Goal: Task Accomplishment & Management: Complete application form

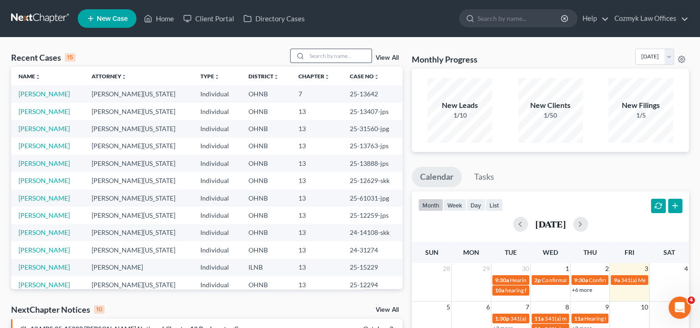
click at [340, 59] on input "search" at bounding box center [339, 55] width 65 height 13
type input "verdiramo"
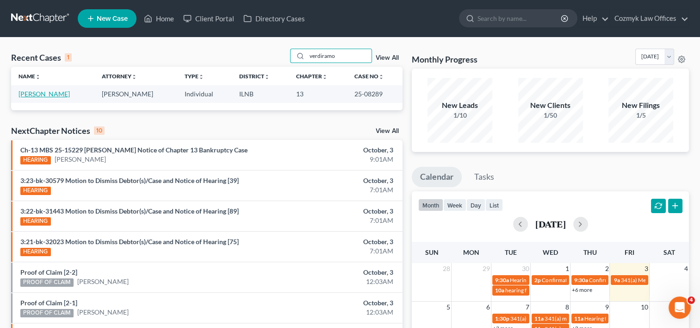
click at [57, 90] on link "[PERSON_NAME]" at bounding box center [44, 94] width 51 height 8
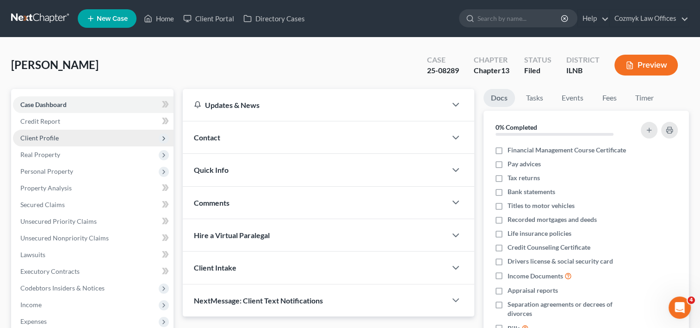
click at [45, 137] on span "Client Profile" at bounding box center [39, 138] width 38 height 8
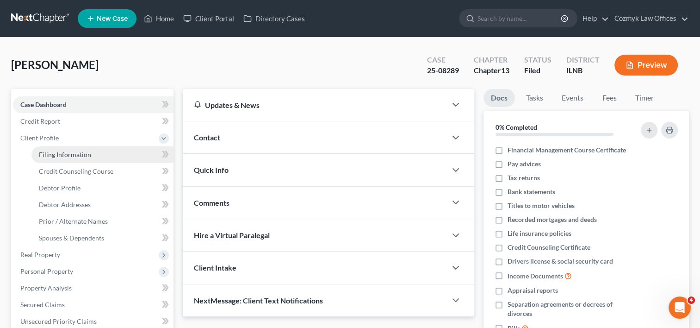
click at [61, 157] on span "Filing Information" at bounding box center [65, 154] width 52 height 8
select select "1"
select select "0"
select select "3"
select select "0"
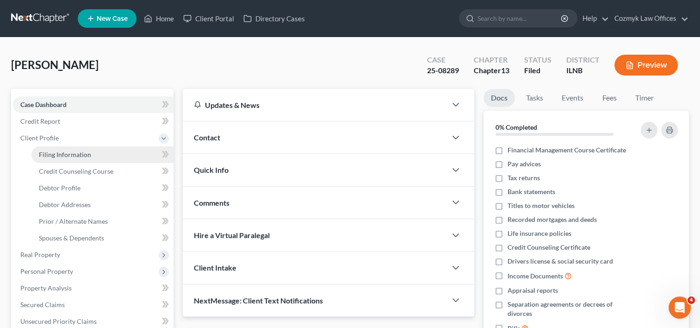
select select "14"
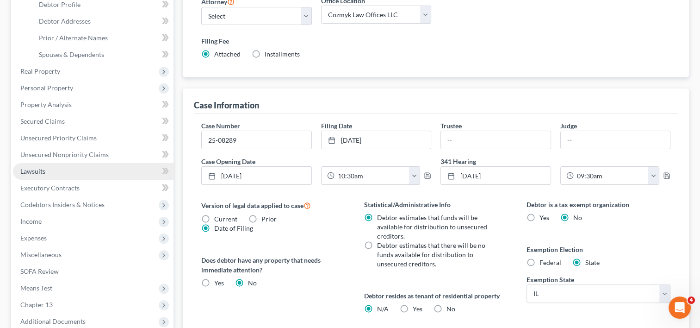
scroll to position [185, 0]
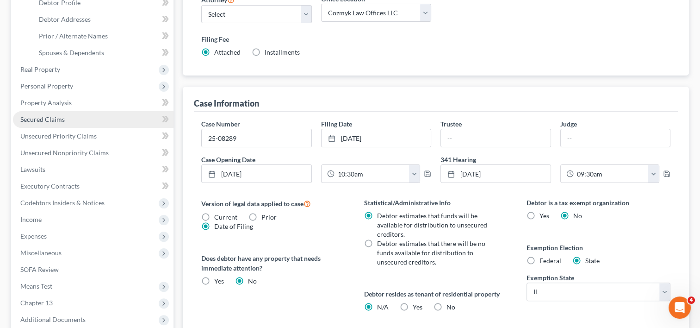
click at [61, 117] on span "Secured Claims" at bounding box center [42, 119] width 44 height 8
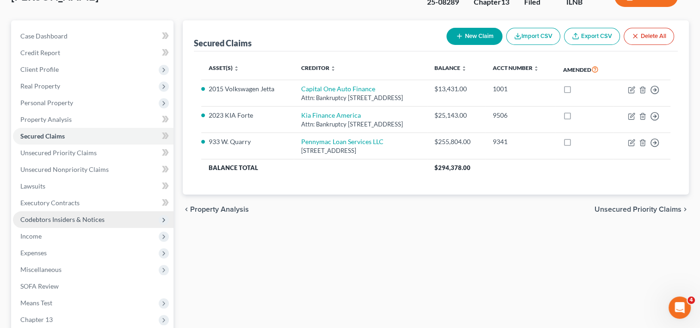
scroll to position [93, 0]
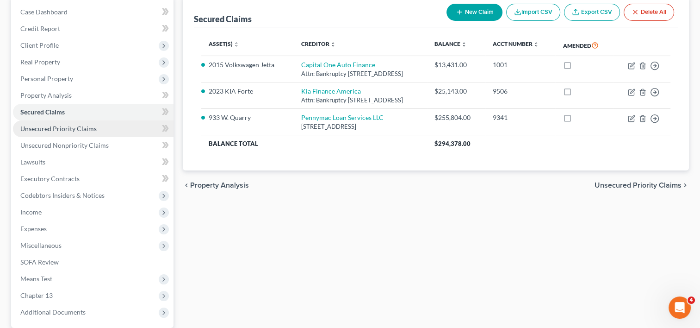
click at [61, 128] on span "Unsecured Priority Claims" at bounding box center [58, 128] width 76 height 8
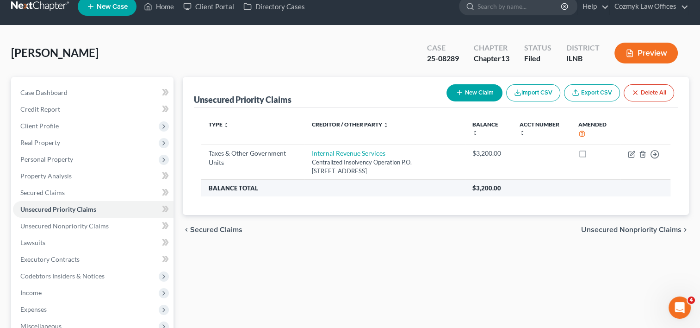
scroll to position [46, 0]
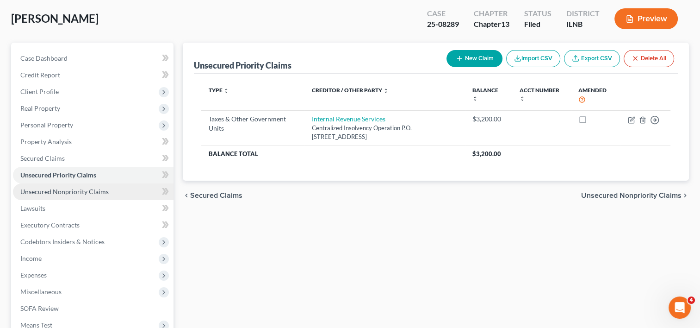
click at [56, 194] on span "Unsecured Nonpriority Claims" at bounding box center [64, 191] width 88 height 8
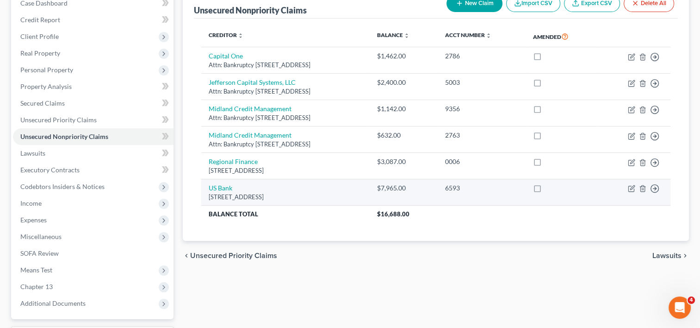
scroll to position [93, 0]
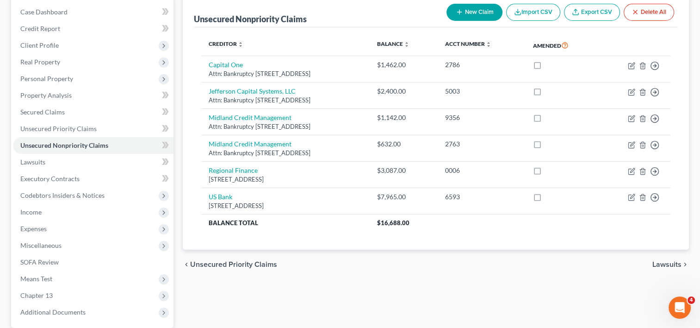
click at [444, 283] on div "Unsecured Nonpriority Claims New Claim Import CSV Export CSV Delete All Credito…" at bounding box center [435, 188] width 515 height 384
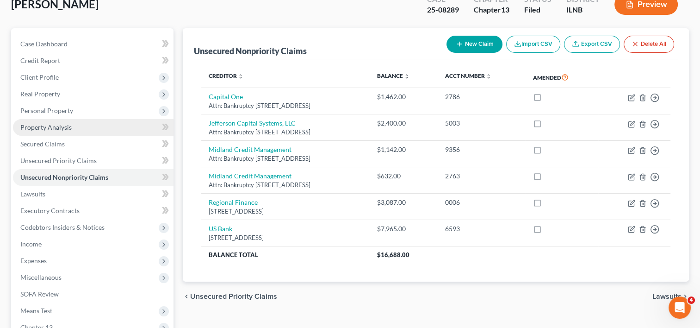
scroll to position [46, 0]
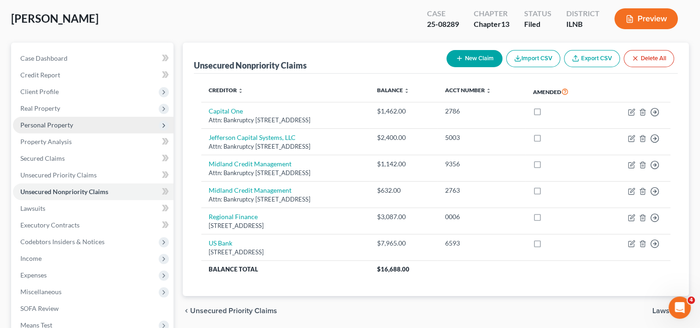
click at [58, 129] on span "Personal Property" at bounding box center [93, 125] width 161 height 17
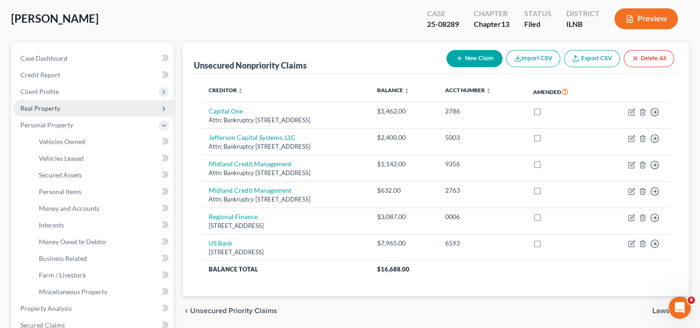
click at [53, 113] on span "Real Property" at bounding box center [93, 108] width 161 height 17
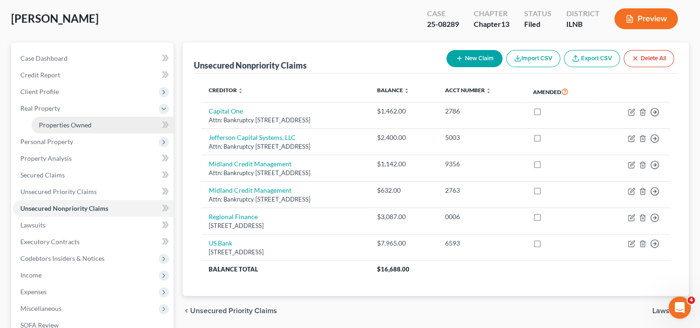
click at [59, 127] on span "Properties Owned" at bounding box center [65, 125] width 53 height 8
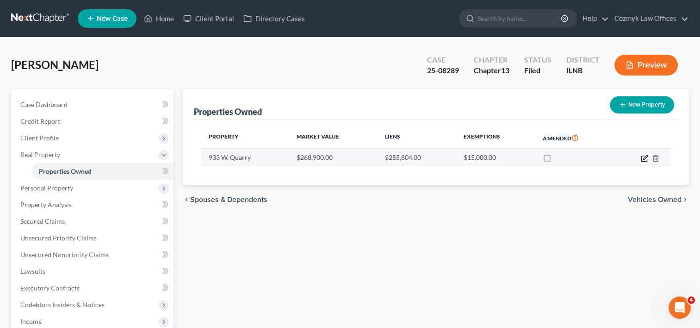
click at [643, 159] on icon "button" at bounding box center [644, 158] width 7 height 7
select select "14"
select select "0"
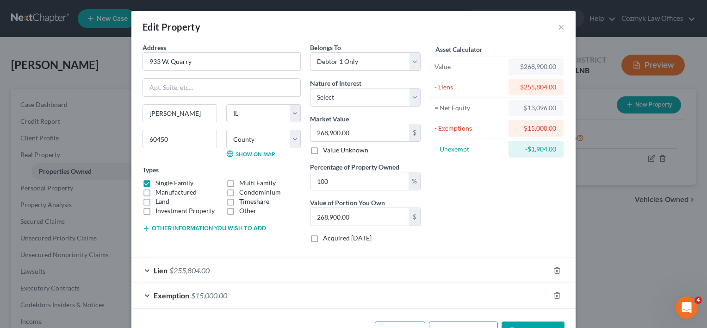
click at [561, 25] on div "Edit Property ×" at bounding box center [353, 26] width 444 height 31
click at [558, 29] on button "×" at bounding box center [561, 26] width 6 height 11
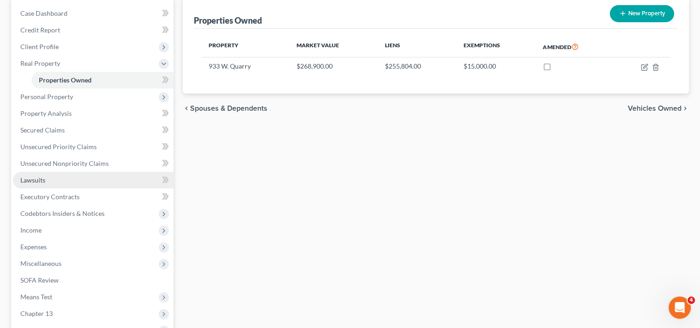
scroll to position [93, 0]
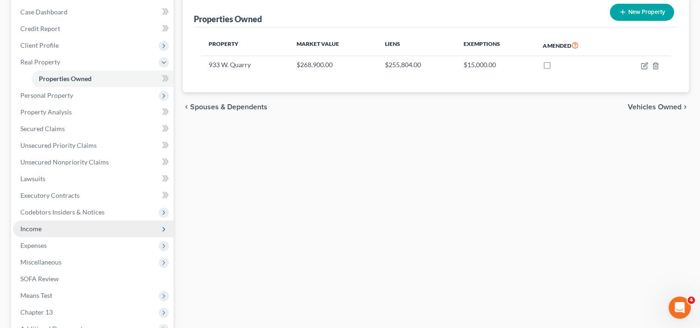
click at [50, 232] on span "Income" at bounding box center [93, 228] width 161 height 17
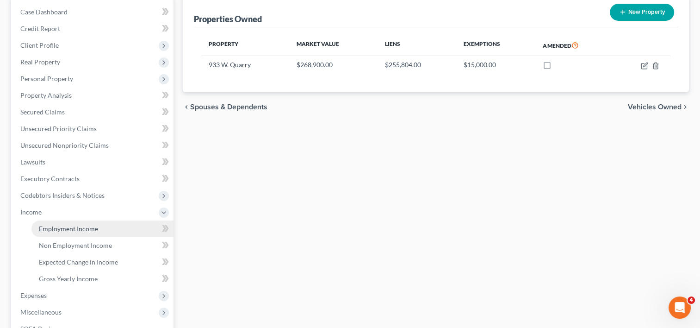
click at [69, 225] on span "Employment Income" at bounding box center [68, 228] width 59 height 8
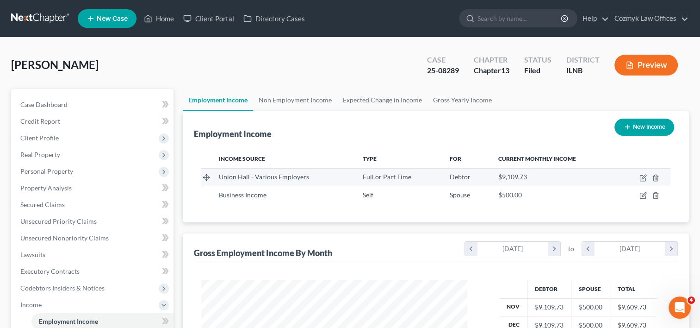
scroll to position [165, 285]
click at [305, 104] on link "Non Employment Income" at bounding box center [295, 100] width 84 height 22
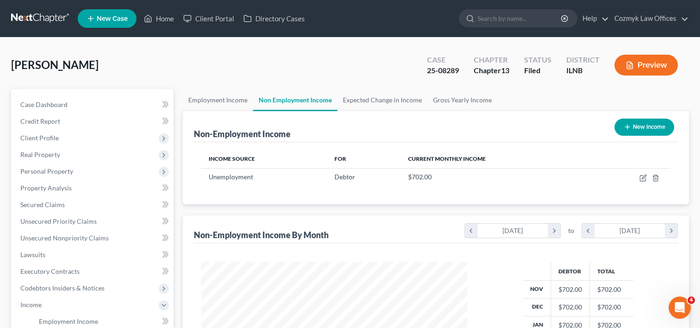
scroll to position [165, 285]
click at [205, 99] on link "Employment Income" at bounding box center [218, 100] width 70 height 22
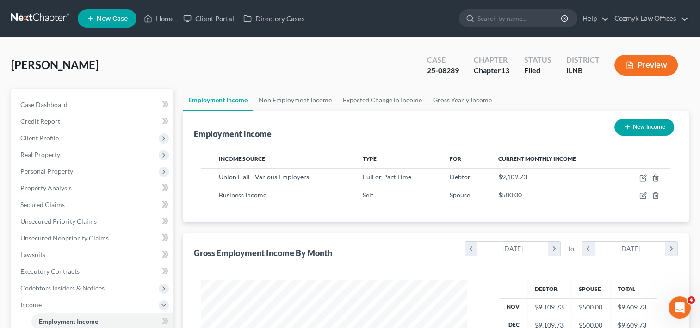
scroll to position [165, 285]
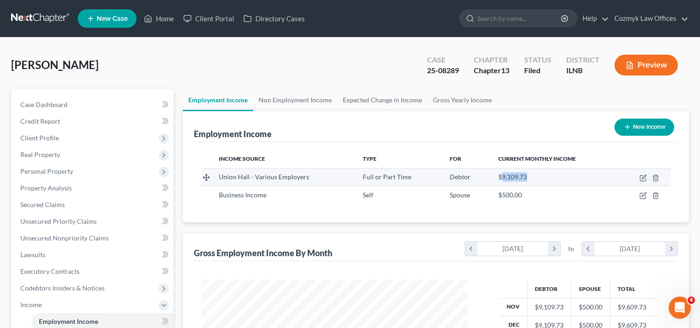
drag, startPoint x: 540, startPoint y: 170, endPoint x: 498, endPoint y: 173, distance: 41.7
click at [498, 173] on td "$9,109.73" at bounding box center [554, 177] width 127 height 18
drag, startPoint x: 498, startPoint y: 173, endPoint x: 535, endPoint y: 175, distance: 36.7
click at [535, 175] on div "$9,109.73" at bounding box center [554, 176] width 112 height 9
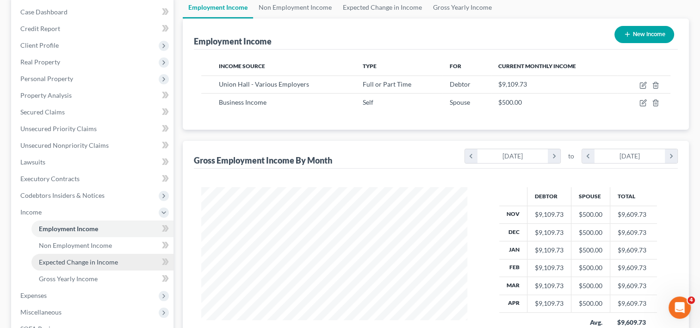
scroll to position [139, 0]
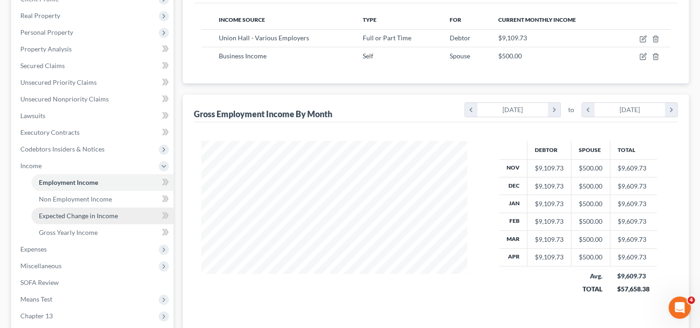
click at [97, 221] on link "Expected Change in Income" at bounding box center [102, 215] width 142 height 17
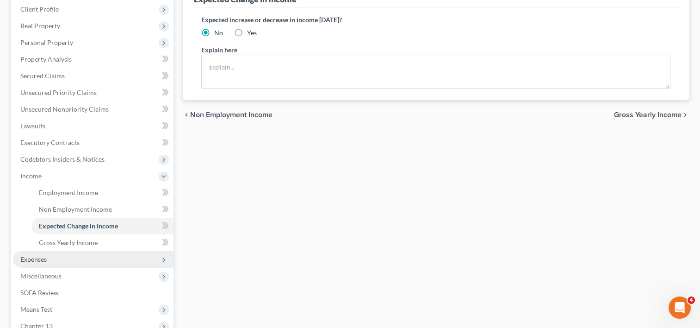
scroll to position [139, 0]
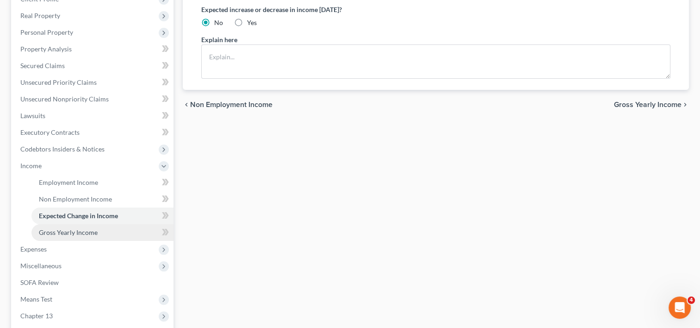
click at [76, 235] on span "Gross Yearly Income" at bounding box center [68, 232] width 59 height 8
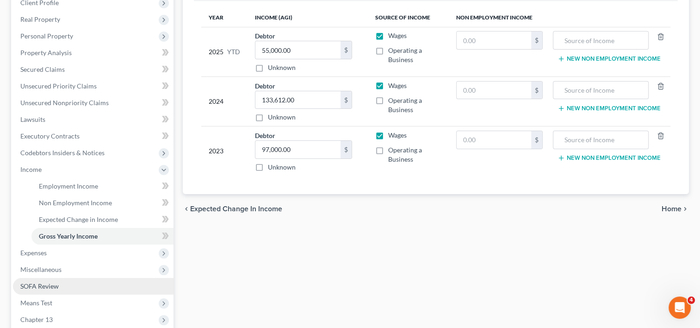
scroll to position [185, 0]
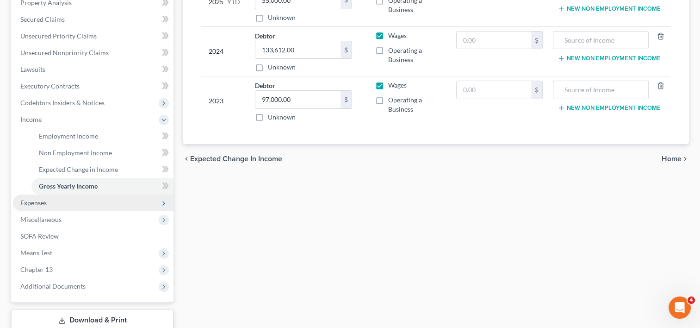
click at [72, 205] on span "Expenses" at bounding box center [93, 202] width 161 height 17
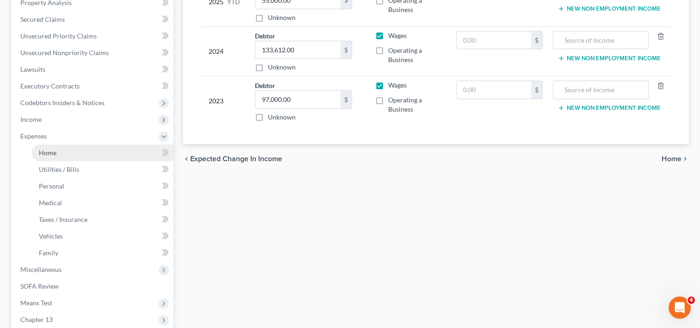
click at [59, 158] on link "Home" at bounding box center [102, 152] width 142 height 17
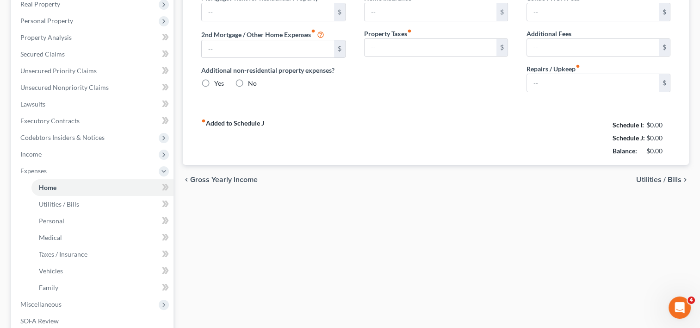
type input "1,700.00"
type input "0.00"
radio input "true"
type input "0.00"
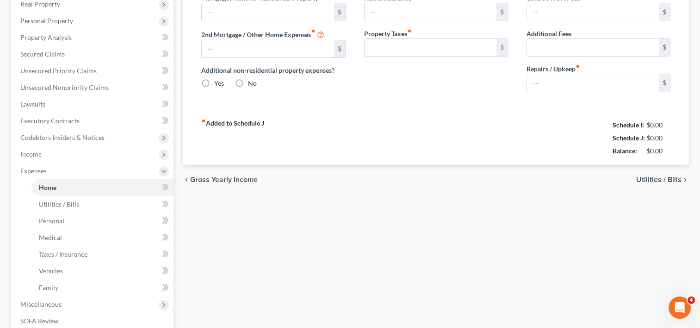
type input "0.00"
type input "150.00"
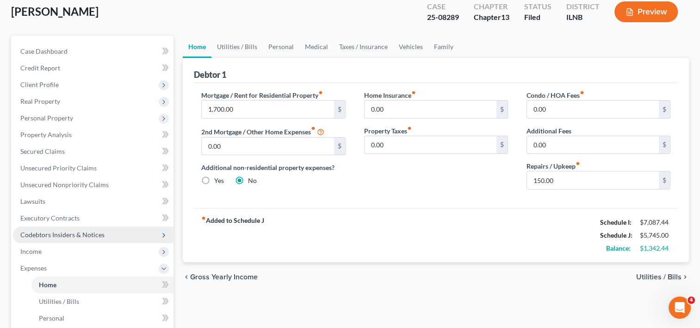
scroll to position [93, 0]
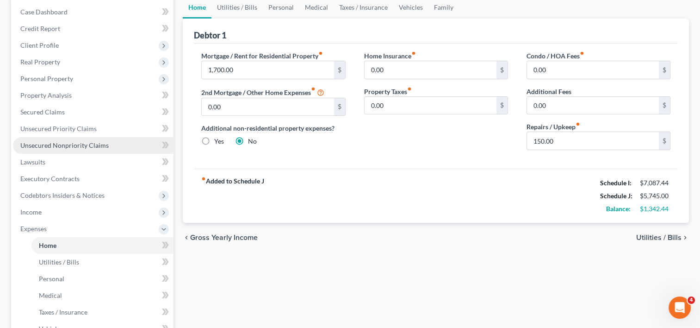
click at [62, 143] on span "Unsecured Nonpriority Claims" at bounding box center [64, 145] width 88 height 8
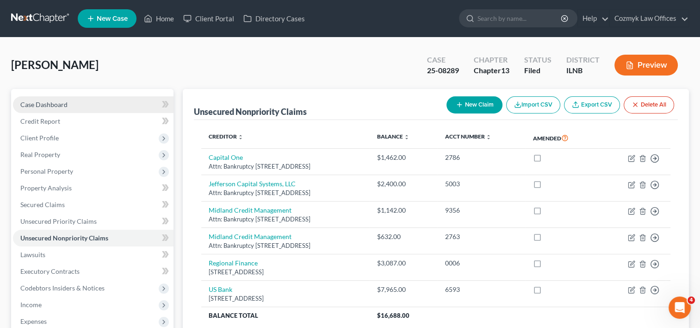
click at [53, 105] on span "Case Dashboard" at bounding box center [43, 104] width 47 height 8
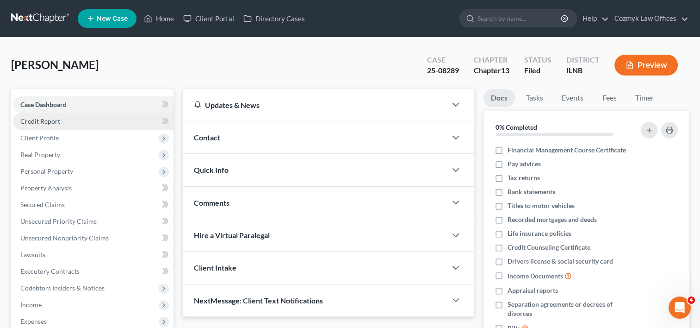
click at [50, 122] on span "Credit Report" at bounding box center [40, 121] width 40 height 8
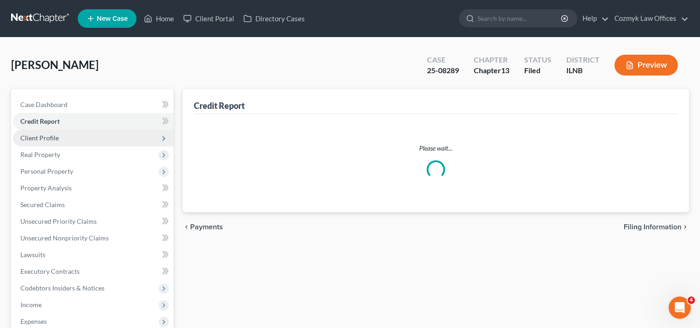
click at [46, 136] on span "Client Profile" at bounding box center [39, 138] width 38 height 8
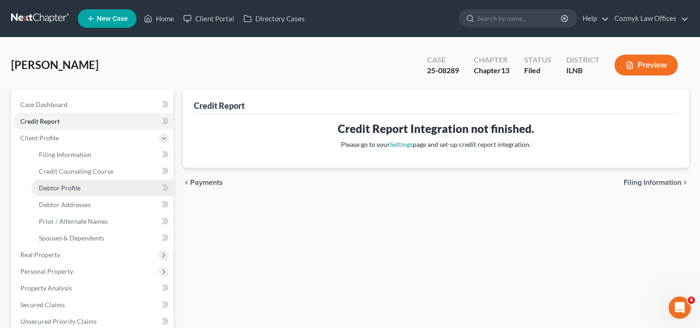
click at [68, 184] on span "Debtor Profile" at bounding box center [60, 188] width 42 height 8
select select "1"
select select "3"
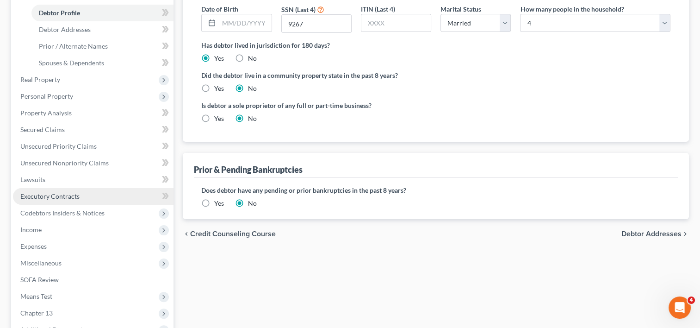
scroll to position [185, 0]
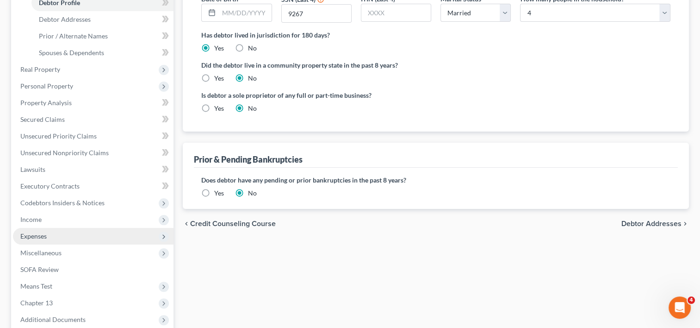
click at [44, 232] on span "Expenses" at bounding box center [33, 236] width 26 height 8
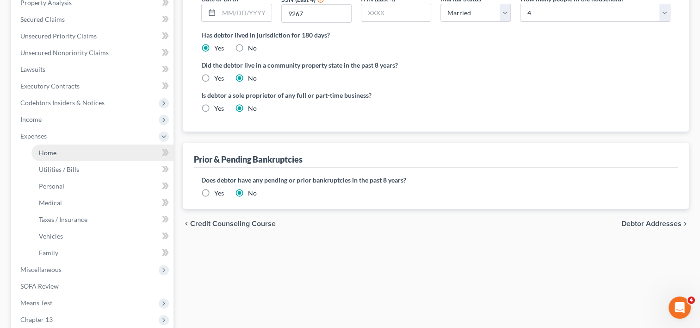
click at [42, 152] on span "Home" at bounding box center [48, 153] width 18 height 8
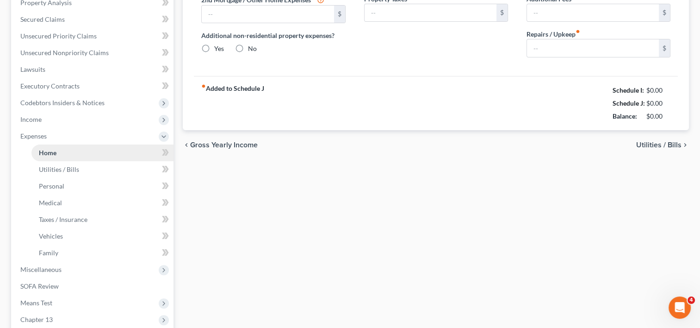
scroll to position [147, 0]
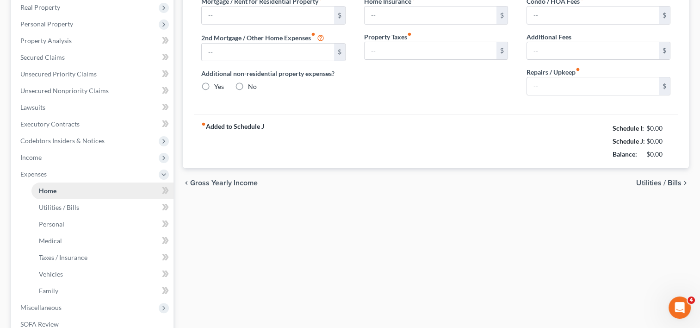
type input "1,700.00"
type input "0.00"
radio input "true"
type input "0.00"
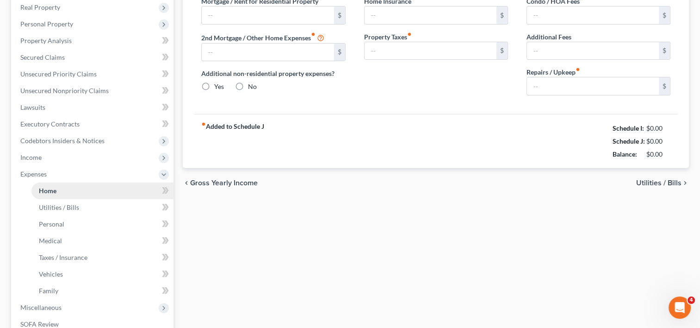
type input "0.00"
type input "150.00"
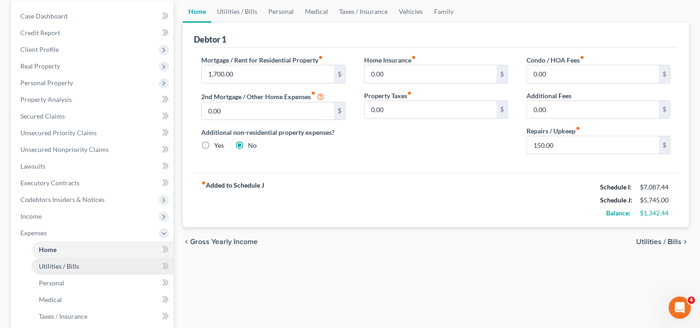
scroll to position [185, 0]
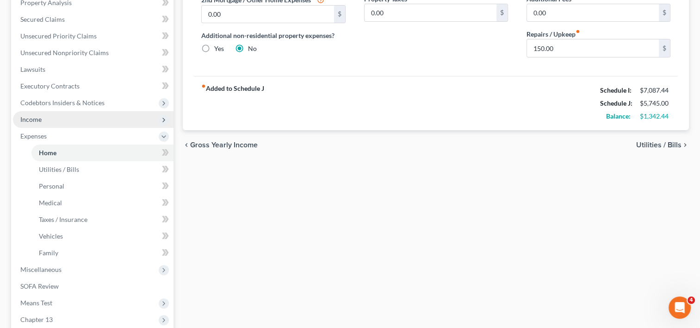
click at [31, 123] on span "Income" at bounding box center [93, 119] width 161 height 17
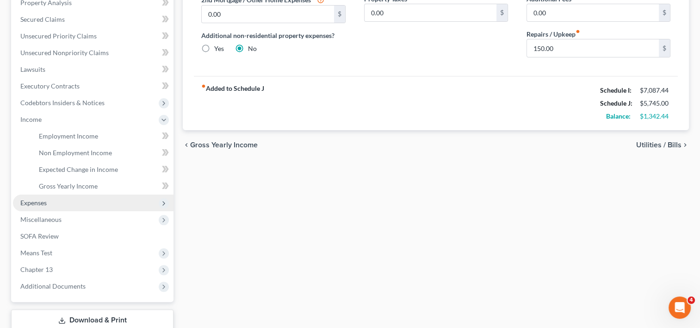
click at [58, 197] on span "Expenses" at bounding box center [93, 202] width 161 height 17
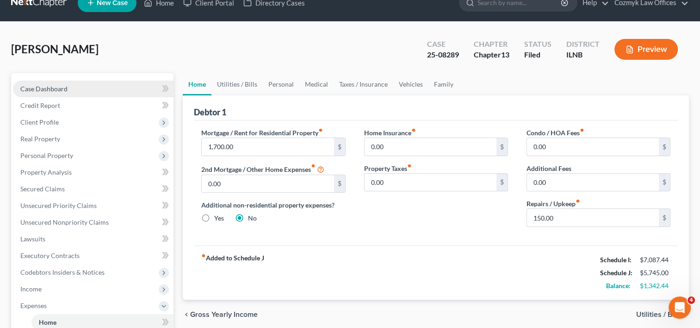
scroll to position [0, 0]
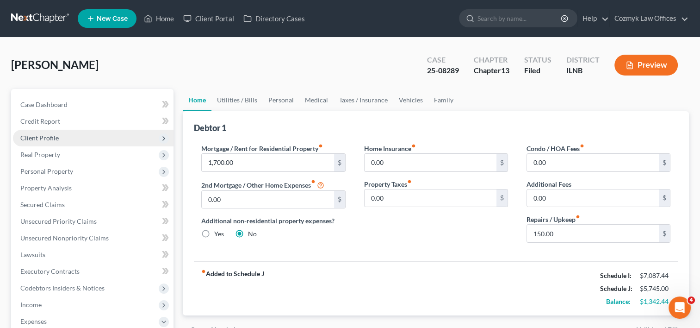
click at [47, 141] on span "Client Profile" at bounding box center [39, 138] width 38 height 8
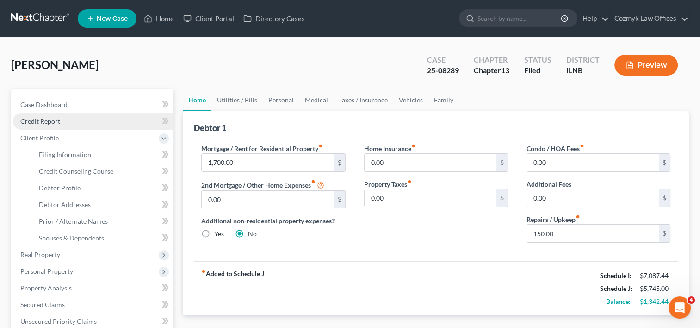
click at [57, 126] on link "Credit Report" at bounding box center [93, 121] width 161 height 17
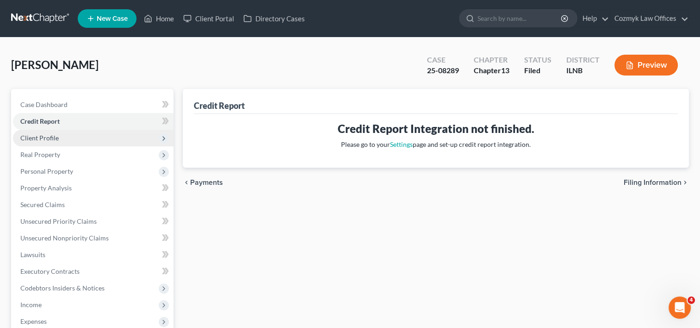
click at [55, 139] on span "Client Profile" at bounding box center [39, 138] width 38 height 8
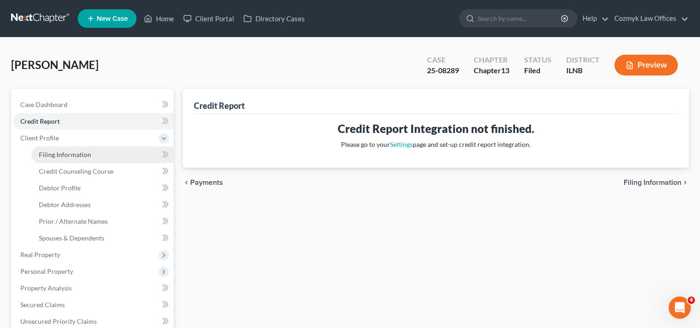
click at [65, 152] on span "Filing Information" at bounding box center [65, 154] width 52 height 8
select select "1"
select select "0"
select select "3"
select select "25"
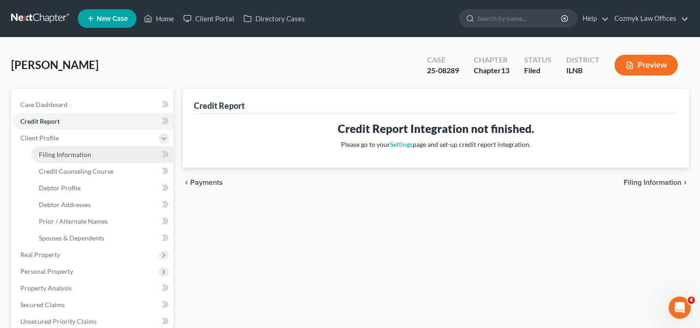
select select "2"
select select "0"
select select "14"
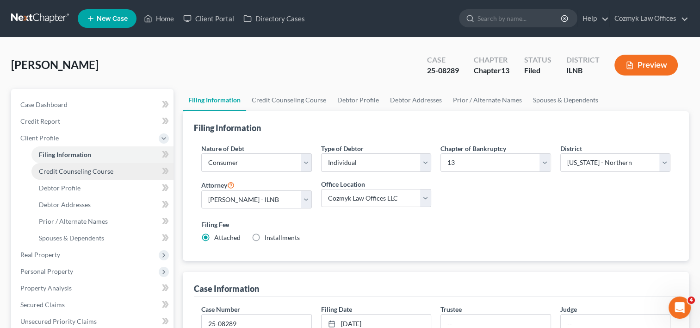
click at [73, 172] on span "Credit Counseling Course" at bounding box center [76, 171] width 74 height 8
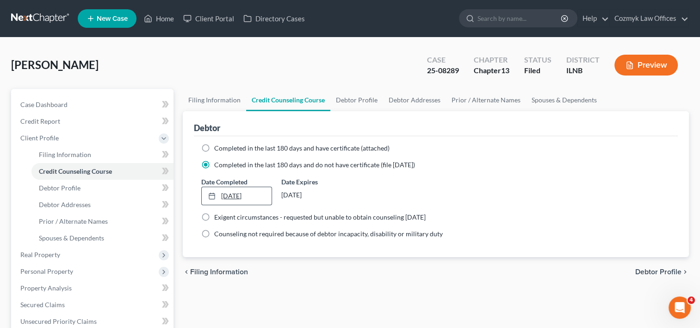
drag, startPoint x: 318, startPoint y: 195, endPoint x: 217, endPoint y: 191, distance: 101.0
click at [217, 191] on div "Date Completed [DATE] close Date [DATE] Time 12:00 AM chevron_left [DATE] chevr…" at bounding box center [436, 191] width 478 height 28
drag, startPoint x: 341, startPoint y: 186, endPoint x: 254, endPoint y: 191, distance: 88.1
click at [341, 186] on div "[DATE]" at bounding box center [316, 194] width 70 height 17
click at [48, 22] on link at bounding box center [40, 18] width 59 height 17
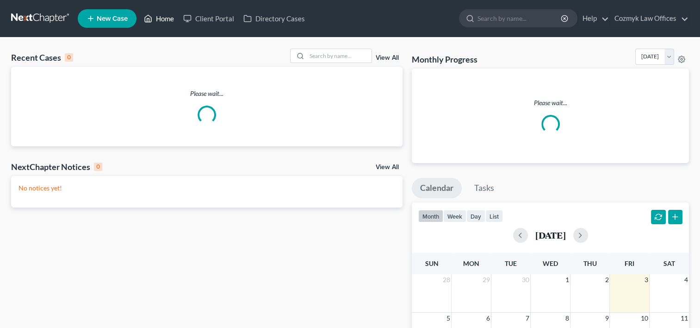
click at [163, 22] on link "Home" at bounding box center [158, 18] width 39 height 17
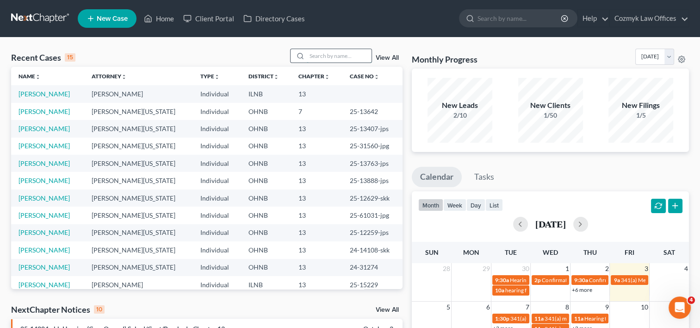
click at [321, 59] on input "search" at bounding box center [339, 55] width 65 height 13
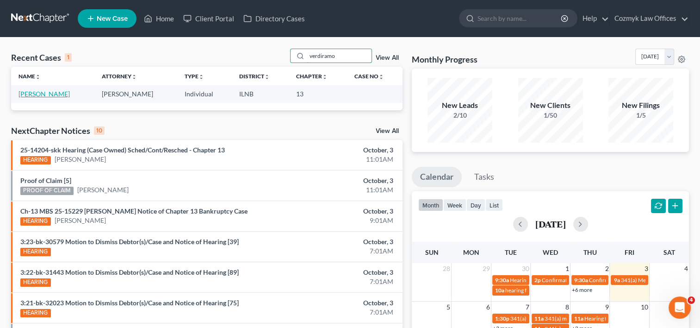
type input "verdiramo"
click at [56, 94] on link "[PERSON_NAME]" at bounding box center [44, 94] width 51 height 8
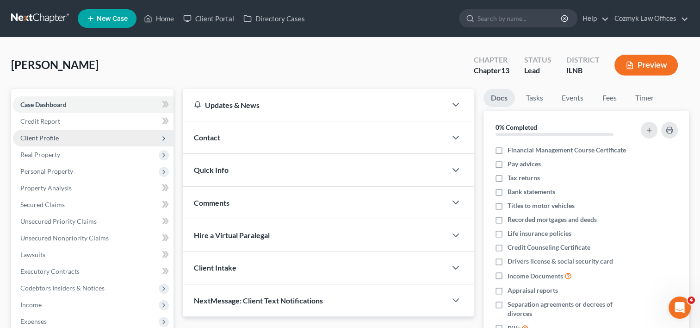
click at [64, 136] on span "Client Profile" at bounding box center [93, 138] width 161 height 17
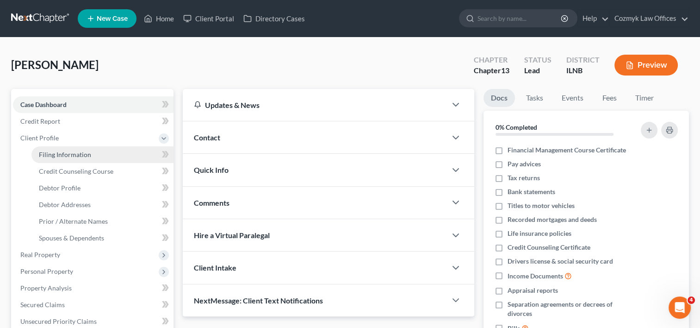
click at [67, 154] on span "Filing Information" at bounding box center [65, 154] width 52 height 8
select select "1"
select select "0"
select select "3"
select select "0"
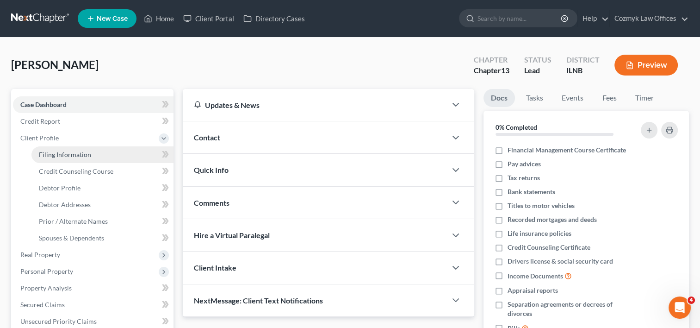
select select "14"
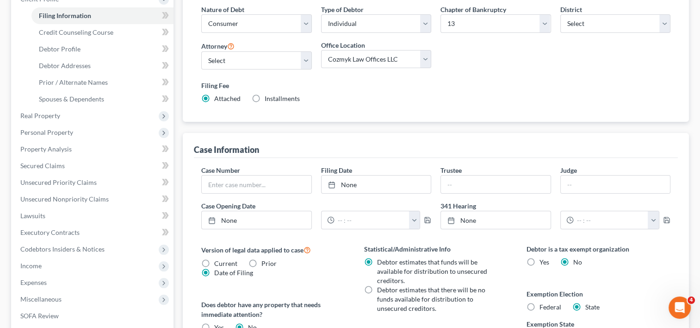
scroll to position [46, 0]
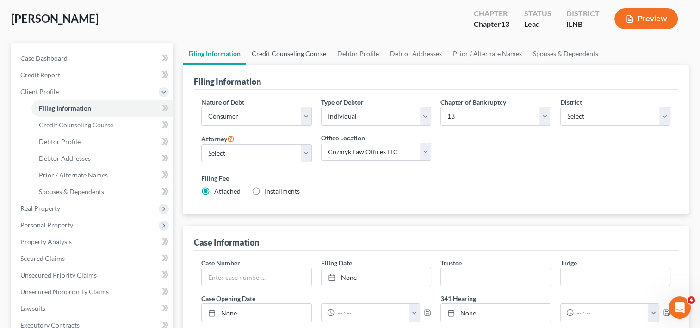
click at [277, 54] on link "Credit Counseling Course" at bounding box center [289, 54] width 86 height 22
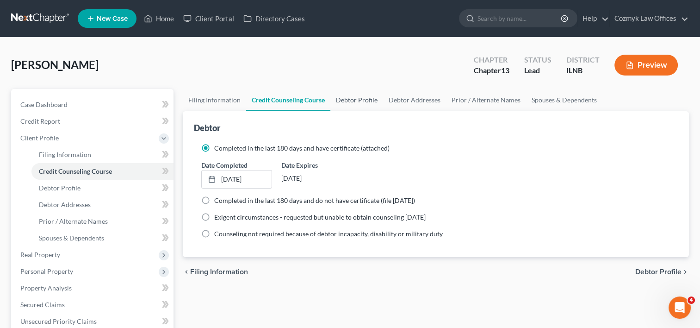
click at [355, 104] on link "Debtor Profile" at bounding box center [356, 100] width 53 height 22
select select "1"
select select "3"
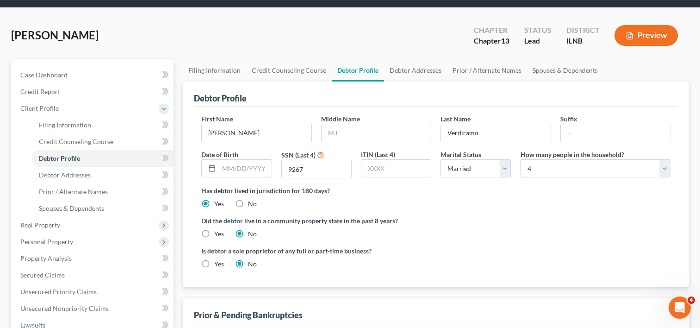
scroll to position [46, 0]
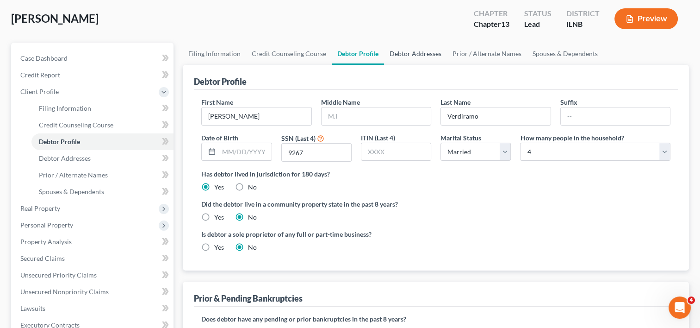
click at [402, 56] on link "Debtor Addresses" at bounding box center [415, 54] width 63 height 22
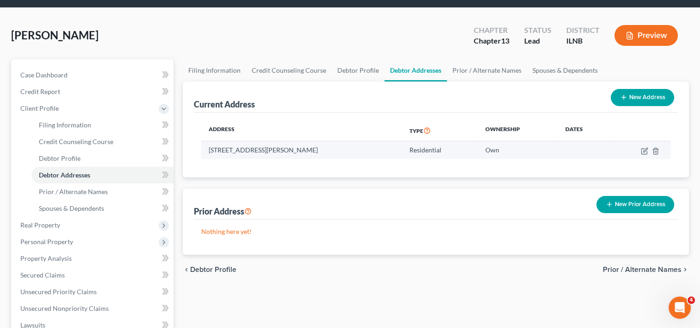
scroll to position [46, 0]
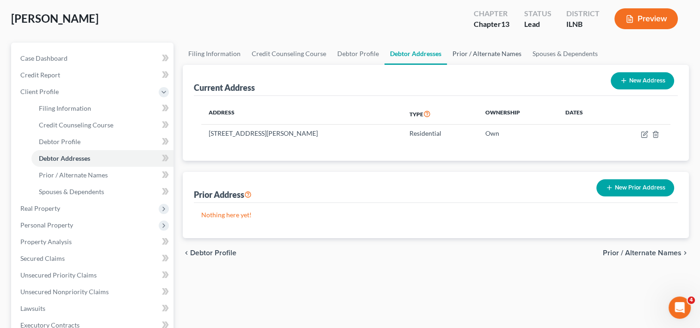
click at [482, 54] on link "Prior / Alternate Names" at bounding box center [487, 54] width 80 height 22
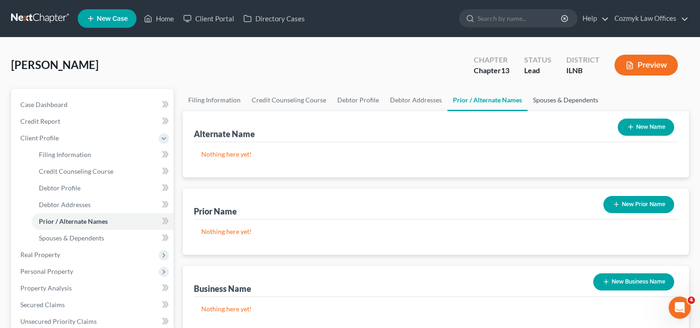
click at [558, 100] on link "Spouses & Dependents" at bounding box center [565, 100] width 76 height 22
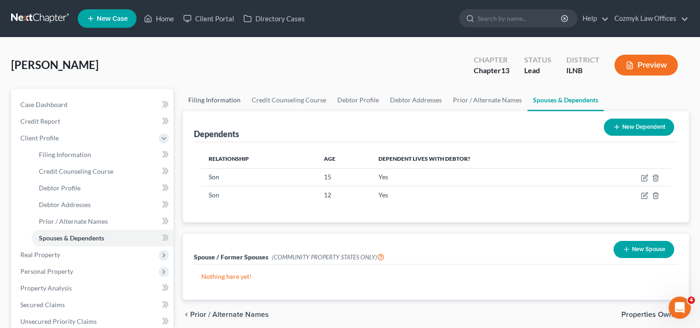
click at [225, 100] on link "Filing Information" at bounding box center [214, 100] width 63 height 22
select select "1"
select select "0"
select select "3"
select select "25"
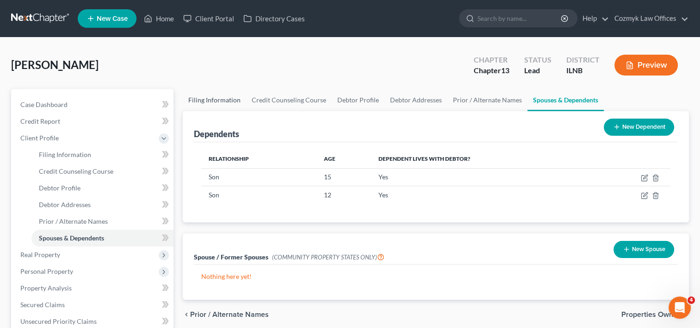
select select "2"
select select "0"
select select "14"
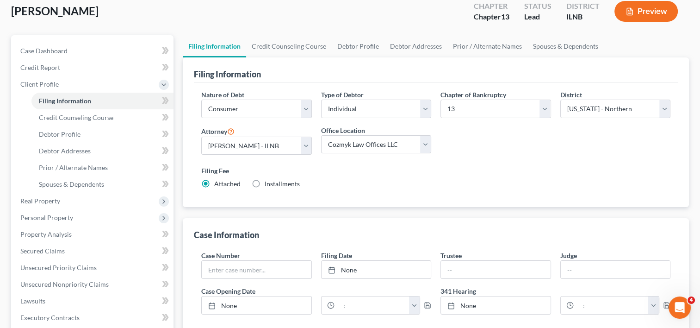
scroll to position [93, 0]
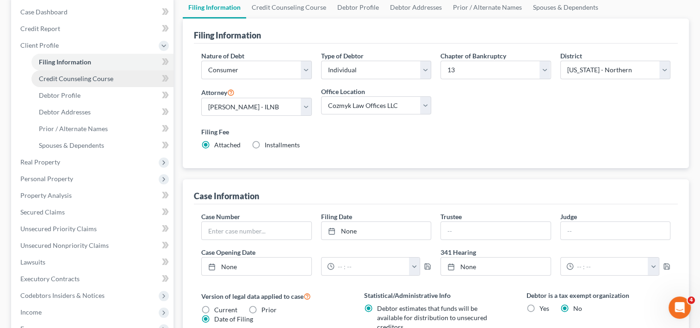
click at [96, 83] on link "Credit Counseling Course" at bounding box center [102, 78] width 142 height 17
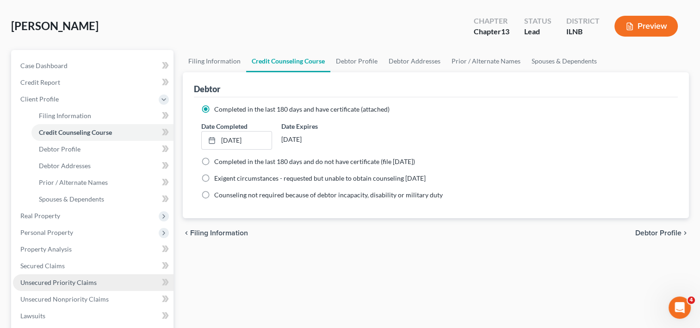
scroll to position [139, 0]
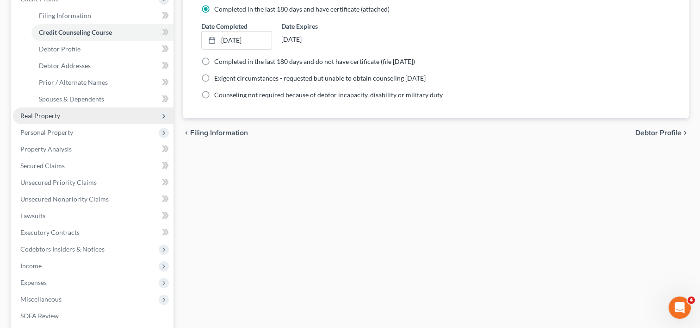
click at [62, 118] on span "Real Property" at bounding box center [93, 115] width 161 height 17
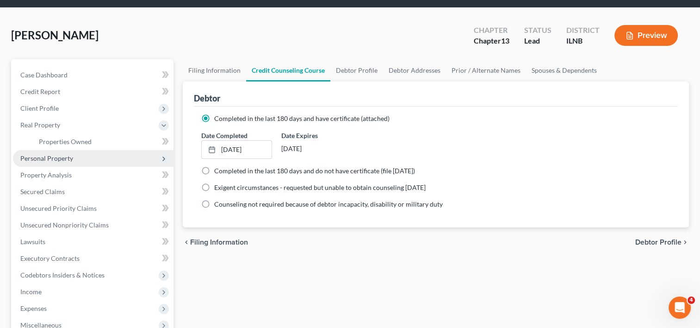
scroll to position [46, 0]
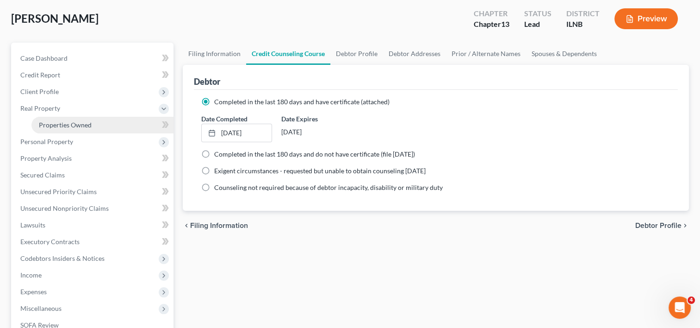
click at [80, 127] on span "Properties Owned" at bounding box center [65, 125] width 53 height 8
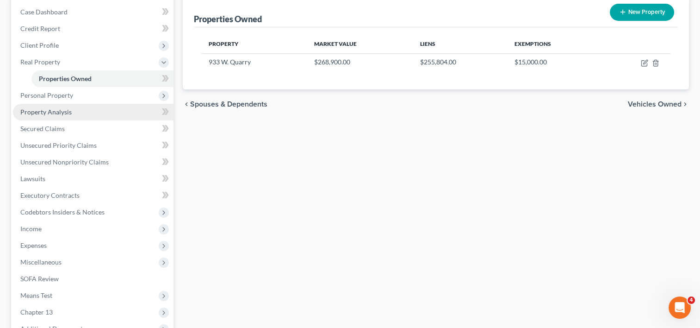
click at [64, 110] on span "Property Analysis" at bounding box center [45, 112] width 51 height 8
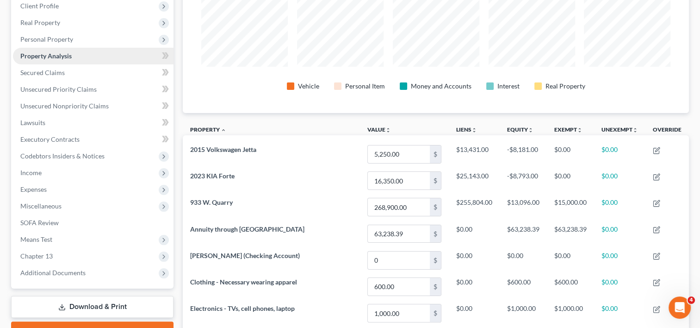
scroll to position [116, 0]
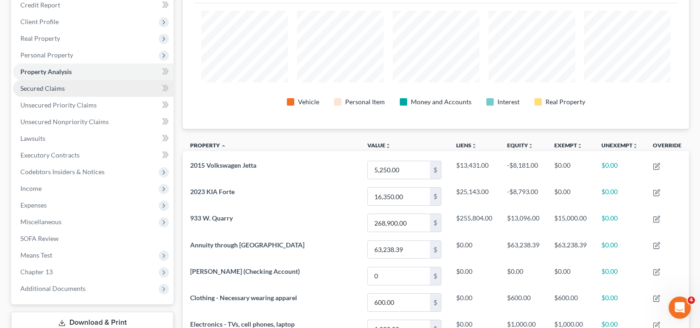
click at [59, 86] on span "Secured Claims" at bounding box center [42, 88] width 44 height 8
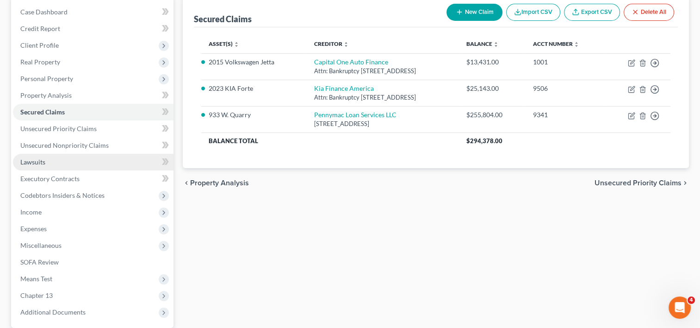
click at [45, 164] on span "Lawsuits" at bounding box center [32, 162] width 25 height 8
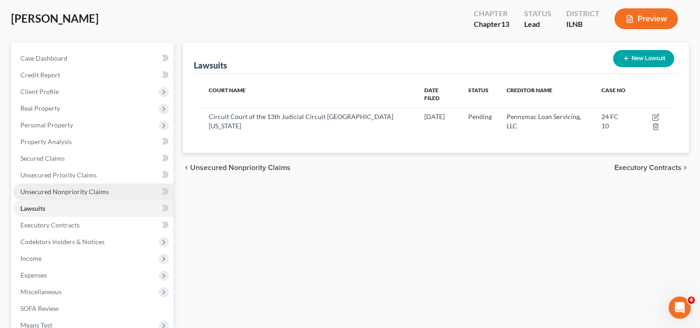
click at [78, 192] on span "Unsecured Nonpriority Claims" at bounding box center [64, 191] width 88 height 8
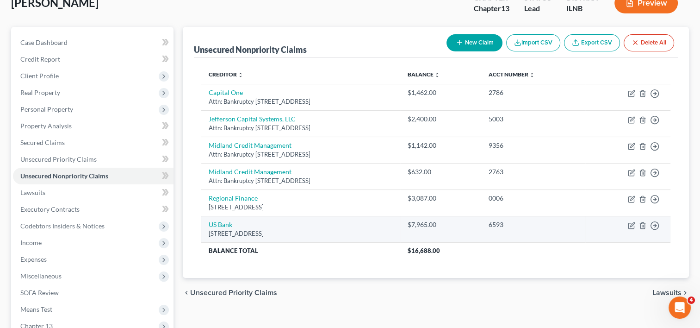
scroll to position [46, 0]
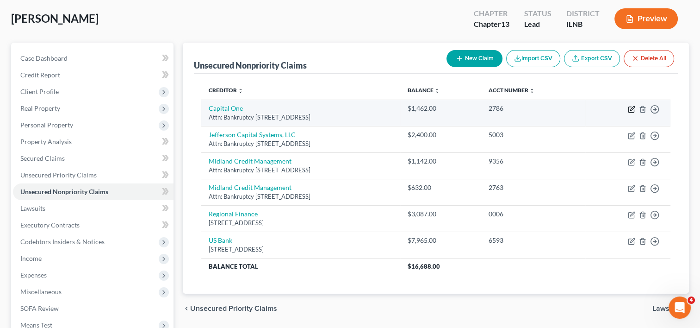
click at [631, 108] on icon "button" at bounding box center [631, 108] width 7 height 7
select select "46"
select select "2"
select select "0"
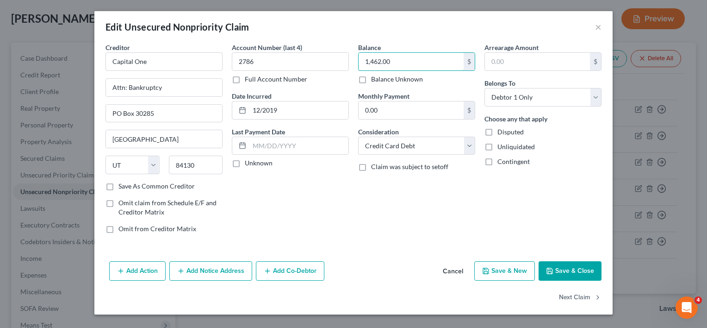
paste input "462.55"
type input "1,462.55"
click at [572, 276] on button "Save & Close" at bounding box center [570, 270] width 63 height 19
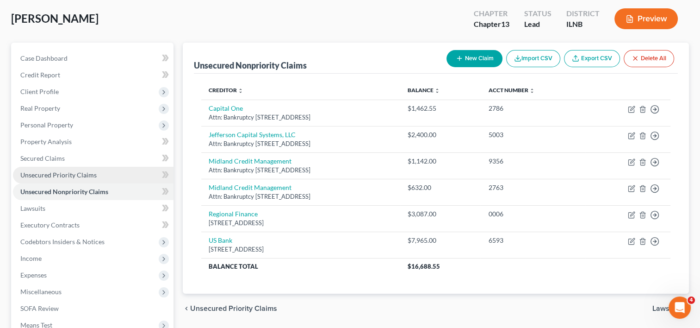
click at [55, 179] on link "Unsecured Priority Claims" at bounding box center [93, 175] width 161 height 17
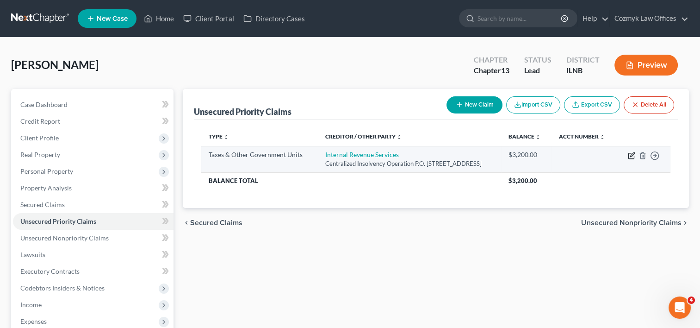
click at [630, 159] on icon "button" at bounding box center [631, 155] width 7 height 7
select select "0"
select select "39"
select select "0"
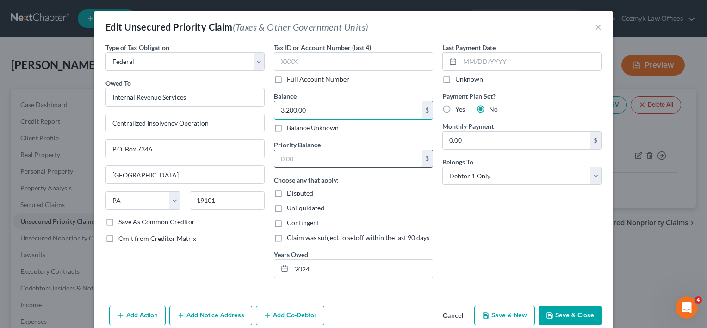
paste input "328.19"
type input "3,328.19"
click at [576, 312] on button "Save & Close" at bounding box center [570, 314] width 63 height 19
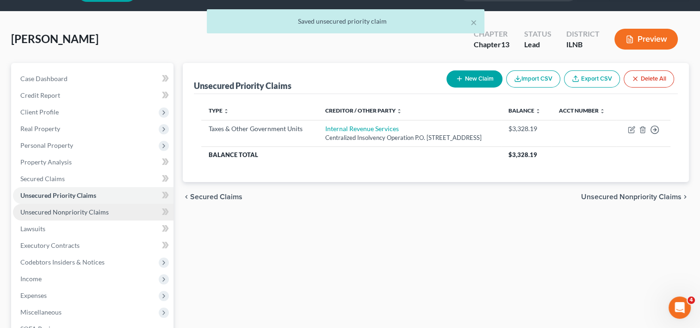
scroll to position [46, 0]
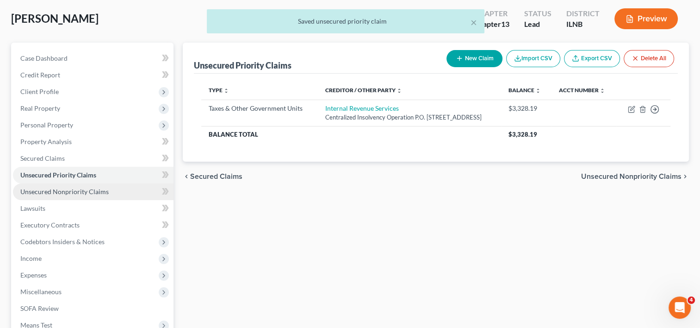
click at [69, 193] on span "Unsecured Nonpriority Claims" at bounding box center [64, 191] width 88 height 8
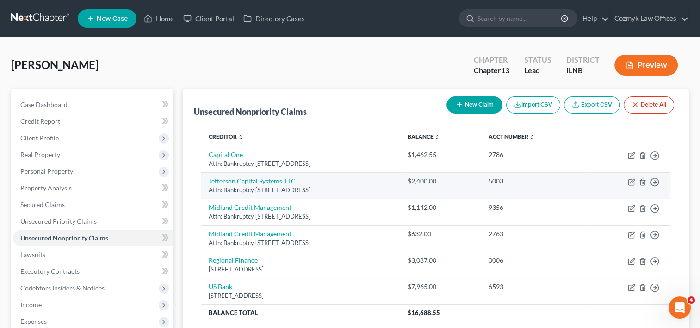
scroll to position [46, 0]
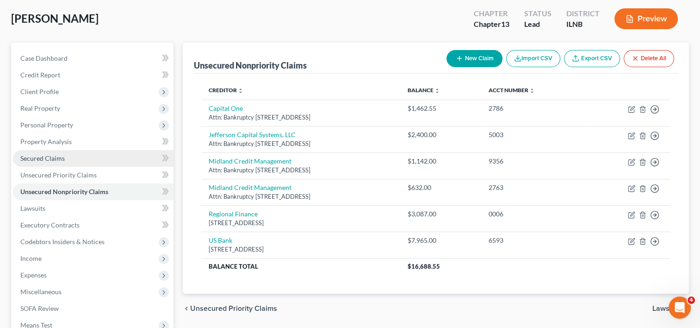
click at [51, 163] on link "Secured Claims" at bounding box center [93, 158] width 161 height 17
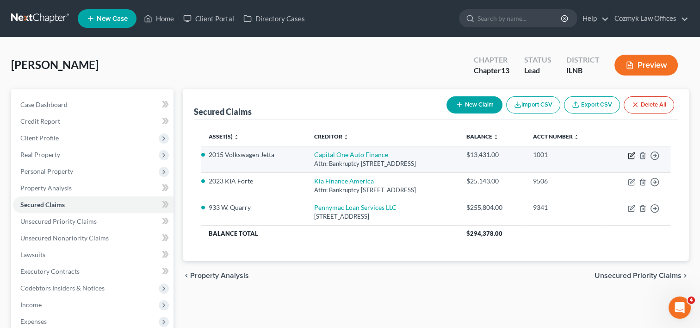
click at [628, 154] on icon "button" at bounding box center [631, 156] width 6 height 6
select select "45"
select select "4"
select select "0"
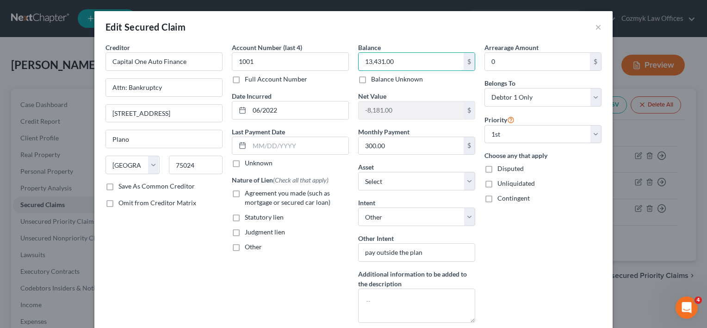
paste input "579.96"
type input "13,579.96"
click at [556, 239] on div "Arrearage Amount 0 $ Belongs To * Select Debtor 1 Only Debtor 2 Only Debtor 1 A…" at bounding box center [543, 186] width 126 height 287
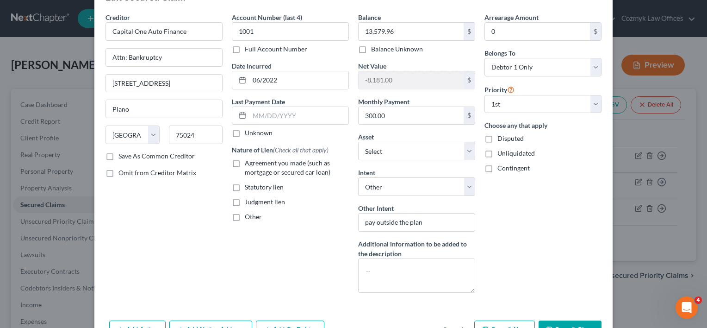
scroll to position [46, 0]
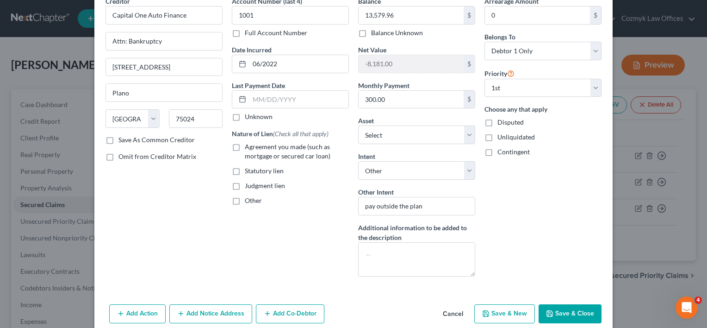
click at [555, 311] on button "Save & Close" at bounding box center [570, 313] width 63 height 19
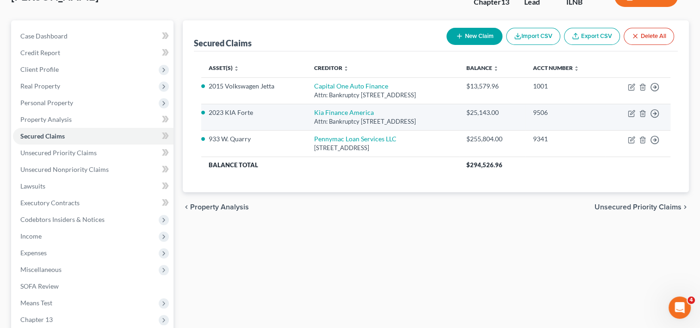
scroll to position [0, 0]
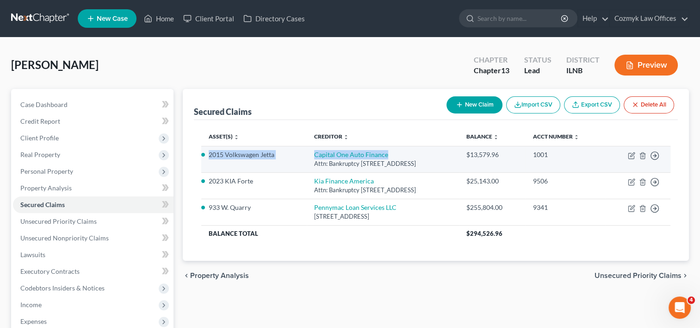
drag, startPoint x: 383, startPoint y: 153, endPoint x: 207, endPoint y: 156, distance: 175.8
click at [207, 156] on tr "2015 Volkswagen Jetta Capital One Auto Finance Attn: Bankruptcy 7933 Preston Ro…" at bounding box center [435, 159] width 469 height 26
click at [385, 152] on td "Capital One Auto Finance Attn: Bankruptcy 7933 Preston Road, Plano, TX 75024" at bounding box center [383, 159] width 152 height 26
click at [378, 152] on td "Capital One Auto Finance Attn: Bankruptcy 7933 Preston Road, Plano, TX 75024" at bounding box center [383, 159] width 152 height 26
drag, startPoint x: 374, startPoint y: 155, endPoint x: 206, endPoint y: 155, distance: 168.0
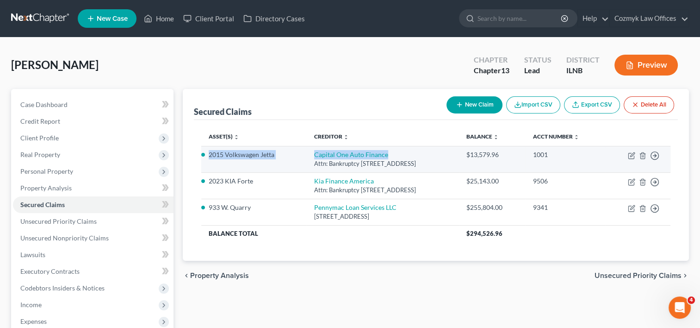
click at [206, 155] on tr "2015 Volkswagen Jetta Capital One Auto Finance Attn: Bankruptcy 7933 Preston Ro…" at bounding box center [435, 159] width 469 height 26
click at [422, 155] on td "Capital One Auto Finance Attn: Bankruptcy 7933 Preston Road, Plano, TX 75024" at bounding box center [383, 159] width 152 height 26
drag, startPoint x: 444, startPoint y: 163, endPoint x: 316, endPoint y: 163, distance: 128.2
click at [316, 163] on div "Attn: Bankruptcy [STREET_ADDRESS]" at bounding box center [382, 163] width 137 height 9
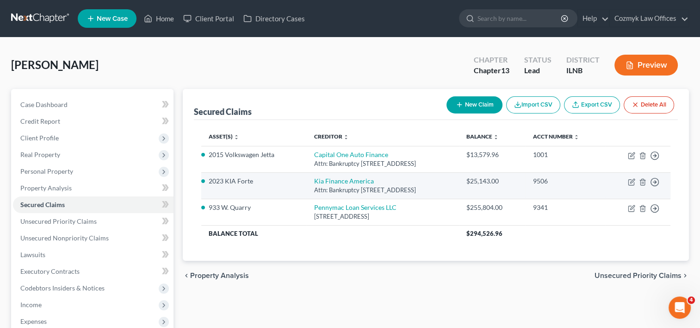
drag, startPoint x: 316, startPoint y: 163, endPoint x: 366, endPoint y: 181, distance: 53.4
click at [366, 181] on td "Kia Finance America Attn: Bankruptcy PO Box 20825, Fountain Valley, CA 92728" at bounding box center [383, 185] width 152 height 26
drag, startPoint x: 438, startPoint y: 190, endPoint x: 208, endPoint y: 178, distance: 230.3
click at [208, 178] on tr "2023 KIA Forte Kia Finance America Attn: Bankruptcy PO Box 20825, Fountain Vall…" at bounding box center [435, 185] width 469 height 26
drag, startPoint x: 221, startPoint y: 178, endPoint x: 270, endPoint y: 180, distance: 49.6
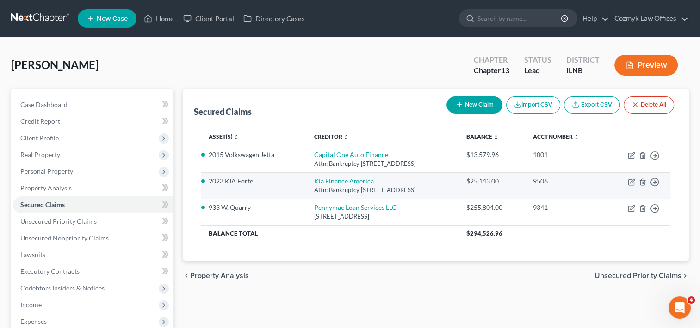
click at [270, 180] on li "2023 KIA Forte" at bounding box center [254, 180] width 90 height 9
click at [279, 181] on li "2023 KIA Forte" at bounding box center [254, 180] width 90 height 9
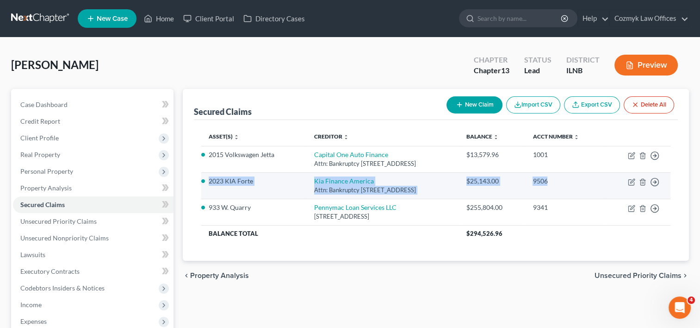
drag, startPoint x: 568, startPoint y: 182, endPoint x: 210, endPoint y: 180, distance: 358.1
click at [210, 180] on tr "2023 KIA Forte Kia Finance America Attn: Bankruptcy PO Box 20825, Fountain Vall…" at bounding box center [435, 185] width 469 height 26
click at [459, 184] on td "Kia Finance America Attn: Bankruptcy PO Box 20825, Fountain Valley, CA 92728" at bounding box center [383, 185] width 152 height 26
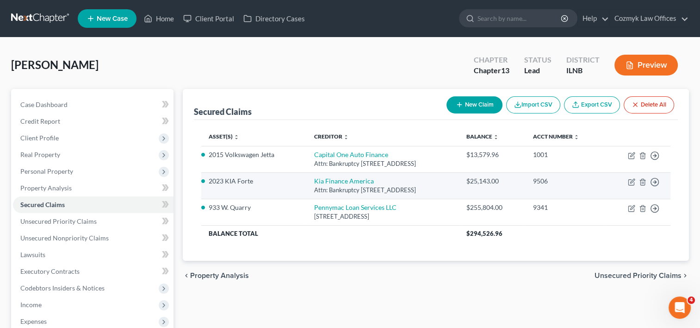
click at [507, 191] on td "$25,143.00" at bounding box center [492, 185] width 67 height 26
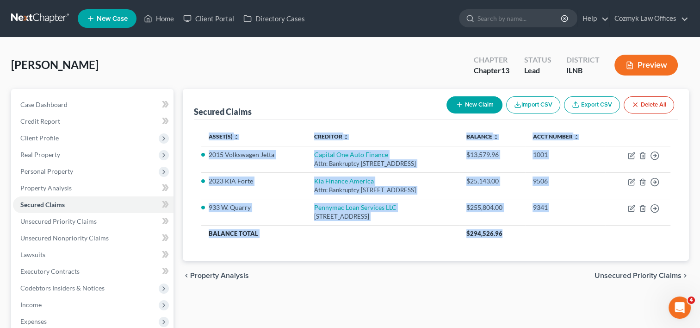
drag, startPoint x: 535, startPoint y: 233, endPoint x: 208, endPoint y: 143, distance: 338.8
click at [208, 143] on table "Asset(s) expand_more expand_less unfold_more Creditor expand_more expand_less u…" at bounding box center [435, 184] width 469 height 115
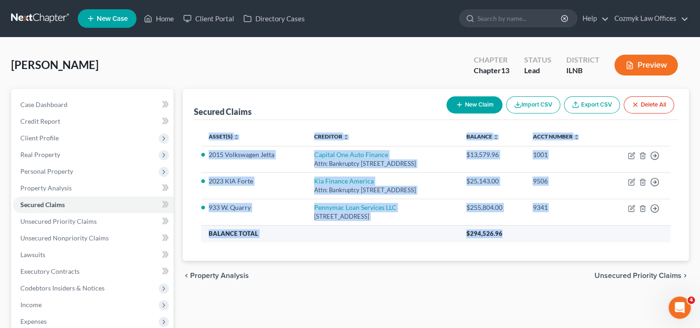
click at [324, 239] on th "Balance Total" at bounding box center [330, 233] width 258 height 17
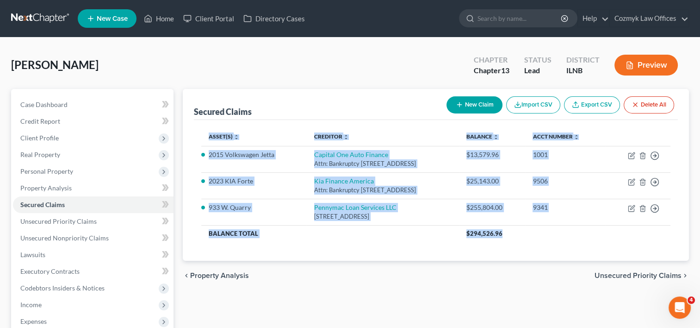
drag, startPoint x: 549, startPoint y: 236, endPoint x: 212, endPoint y: 139, distance: 350.1
click at [209, 135] on table "Asset(s) expand_more expand_less unfold_more Creditor expand_more expand_less u…" at bounding box center [435, 184] width 469 height 115
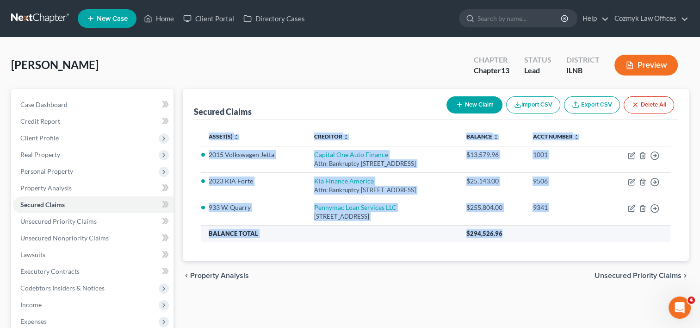
click at [333, 237] on th "Balance Total" at bounding box center [330, 233] width 258 height 17
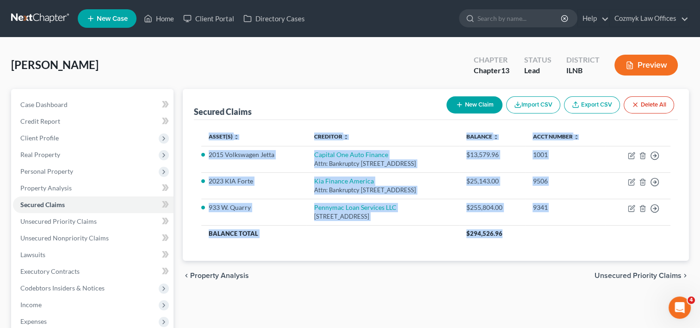
drag, startPoint x: 541, startPoint y: 233, endPoint x: 192, endPoint y: 157, distance: 356.6
click at [192, 157] on div "Secured Claims New Claim Import CSV Export CSV Delete All Asset(s) expand_more …" at bounding box center [436, 175] width 506 height 172
click at [348, 248] on div "Asset(s) expand_more expand_less unfold_more Creditor expand_more expand_less u…" at bounding box center [436, 190] width 484 height 141
drag, startPoint x: 497, startPoint y: 233, endPoint x: 203, endPoint y: 140, distance: 308.6
click at [203, 140] on table "Asset(s) expand_more expand_less unfold_more Creditor expand_more expand_less u…" at bounding box center [435, 184] width 469 height 115
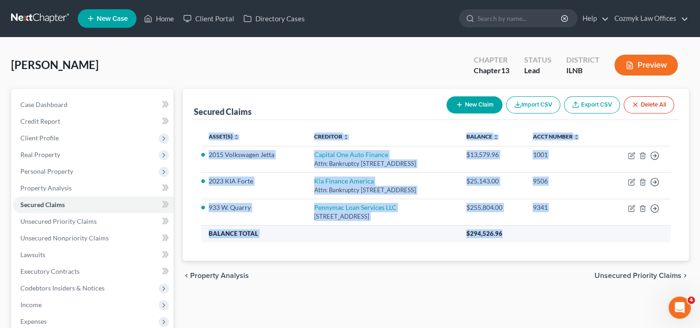
click at [340, 241] on th "Balance Total" at bounding box center [330, 233] width 258 height 17
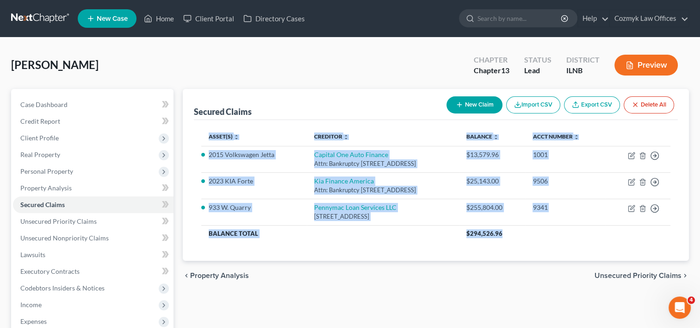
drag, startPoint x: 548, startPoint y: 239, endPoint x: 186, endPoint y: 147, distance: 373.9
click at [186, 147] on div "Secured Claims New Claim Import CSV Export CSV Delete All Asset(s) expand_more …" at bounding box center [436, 175] width 506 height 172
click at [344, 243] on div "Asset(s) expand_more expand_less unfold_more Creditor expand_more expand_less u…" at bounding box center [436, 190] width 484 height 141
click at [354, 246] on div "Asset(s) expand_more expand_less unfold_more Creditor expand_more expand_less u…" at bounding box center [436, 190] width 484 height 141
